Goal: Task Accomplishment & Management: Manage account settings

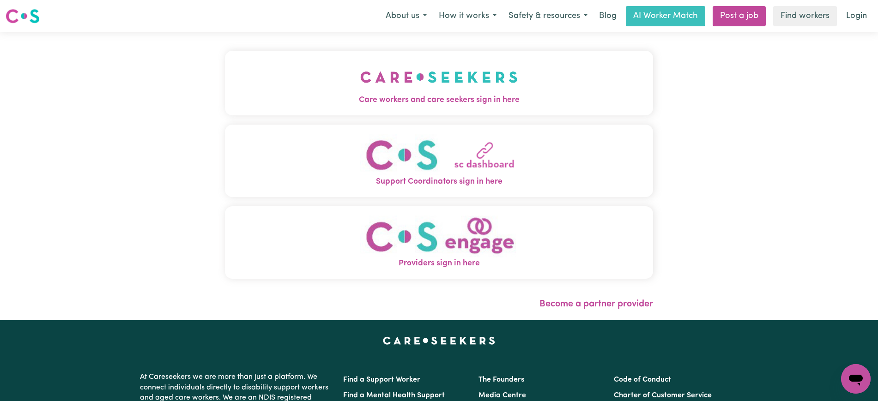
drag, startPoint x: 443, startPoint y: 84, endPoint x: 298, endPoint y: 74, distance: 145.8
click at [444, 84] on img "Care workers and care seekers sign in here" at bounding box center [438, 77] width 157 height 34
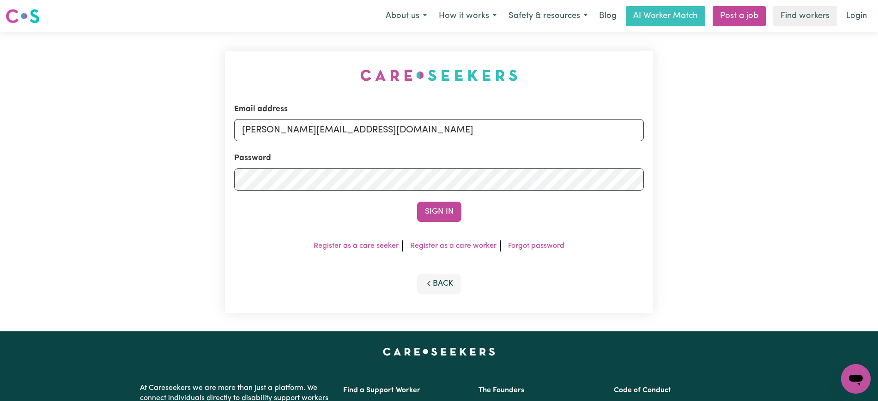
drag, startPoint x: 205, startPoint y: 47, endPoint x: 254, endPoint y: 48, distance: 48.9
click at [206, 47] on div "Email address yvonne@careseekers.com.au Password Sign In Register as a care see…" at bounding box center [439, 181] width 878 height 299
click at [423, 126] on input "yvonne@careseekers.com.au" at bounding box center [438, 130] width 409 height 22
drag, startPoint x: 298, startPoint y: 131, endPoint x: 714, endPoint y: 132, distance: 416.4
click at [714, 132] on div "Email address SUPERUSER~1047182563@qq.com Password Sign In Register as a care s…" at bounding box center [439, 181] width 878 height 299
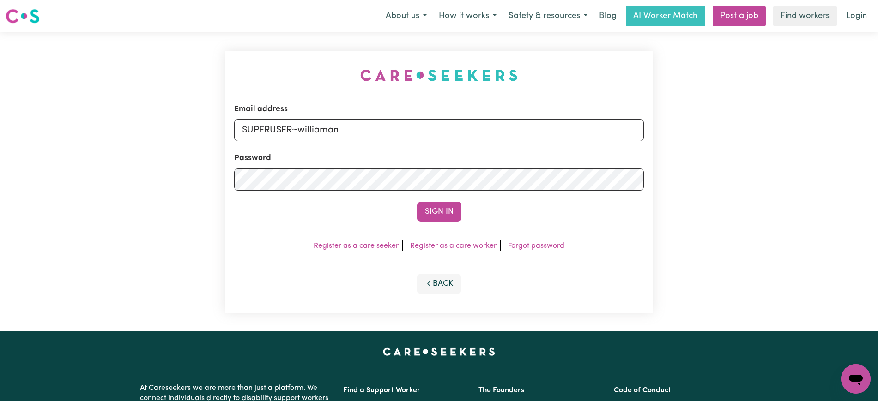
type input "superuser~WilliamAnthesYS@careseekers.com.au"
click at [417, 202] on button "Sign In" at bounding box center [439, 212] width 44 height 20
